Goal: Transaction & Acquisition: Download file/media

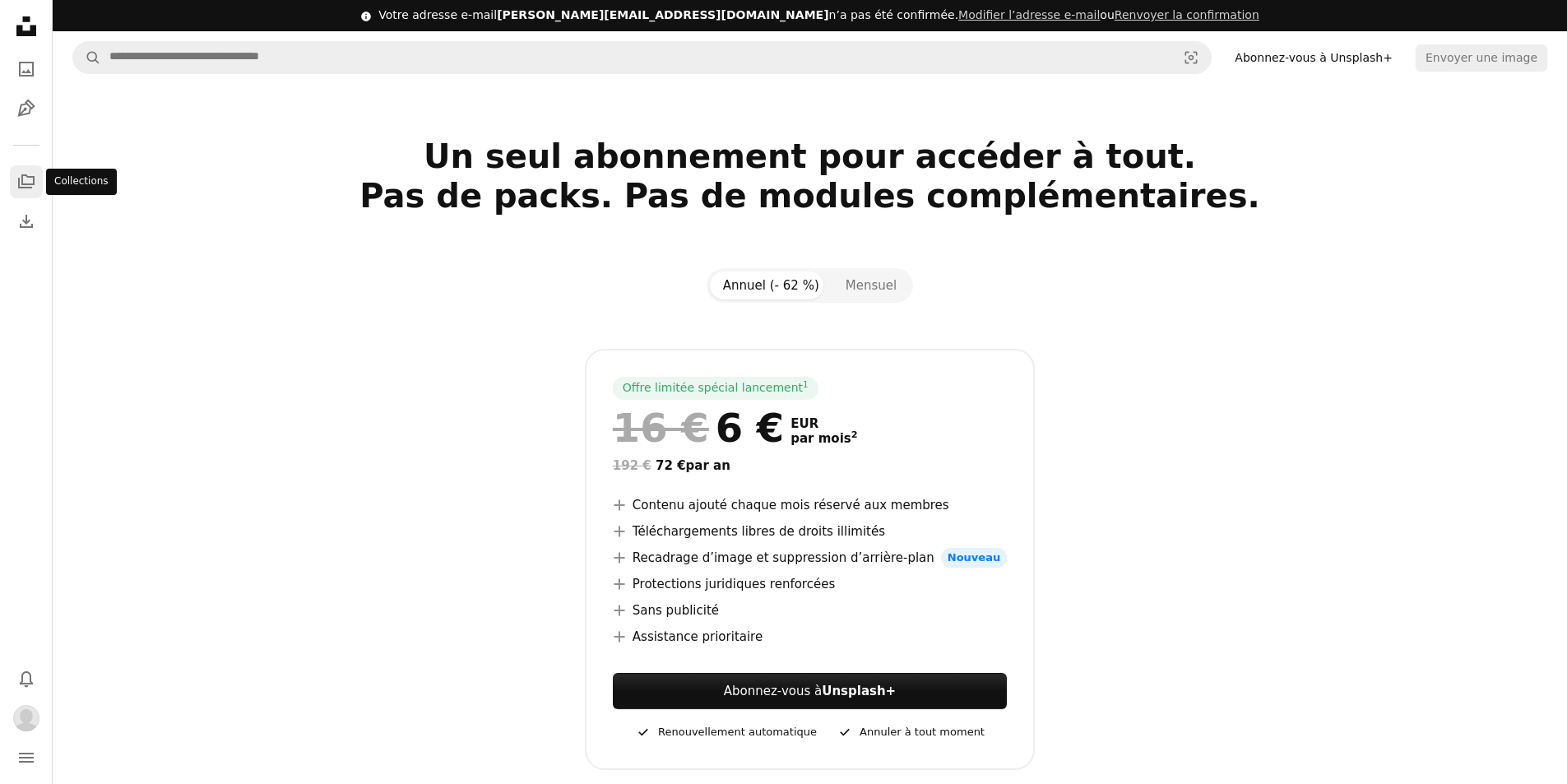
click at [24, 179] on icon "A stack of folders" at bounding box center [25, 182] width 20 height 20
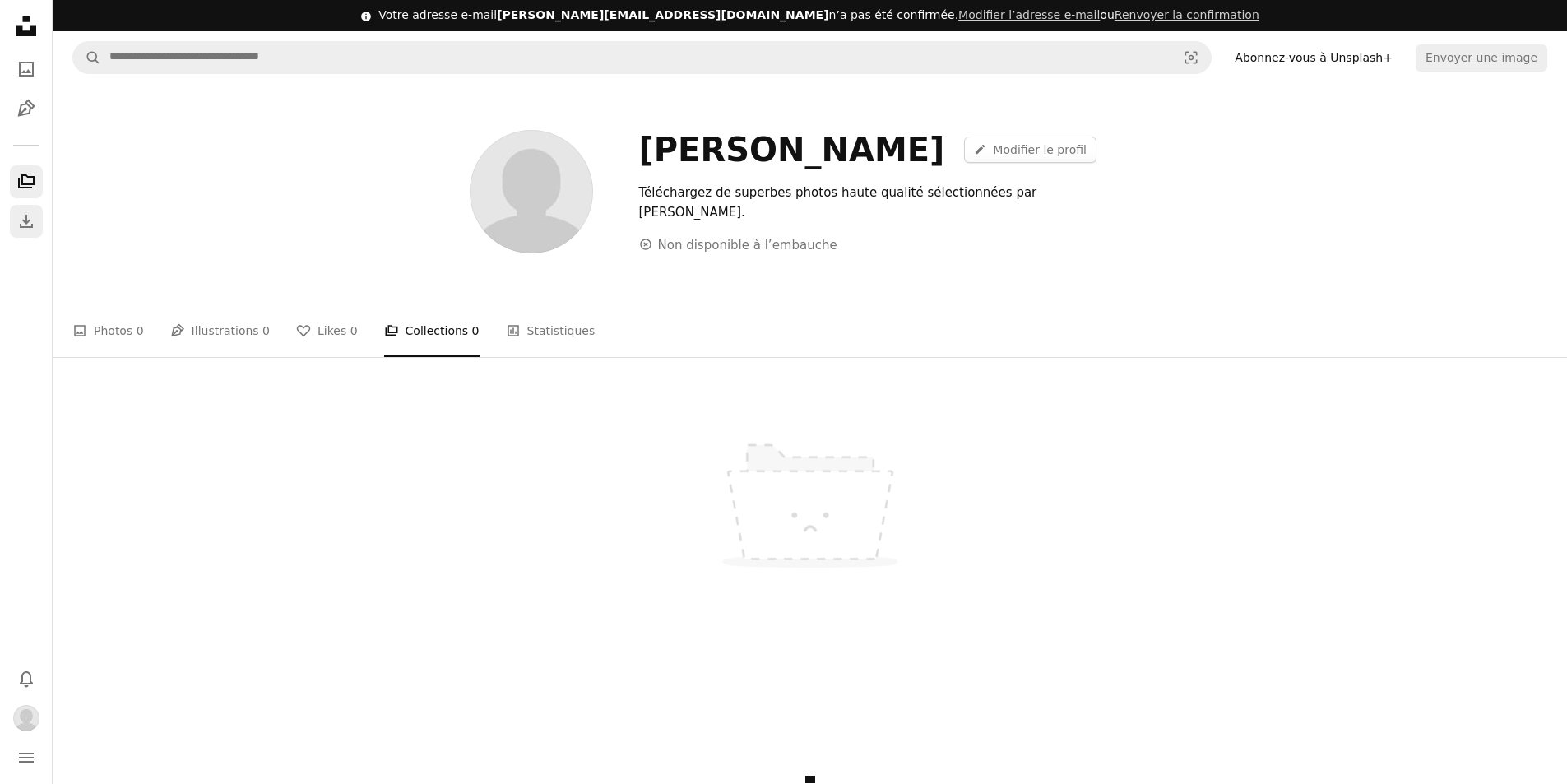
click at [30, 225] on icon "Download" at bounding box center [25, 221] width 20 height 20
